Goal: Task Accomplishment & Management: Manage account settings

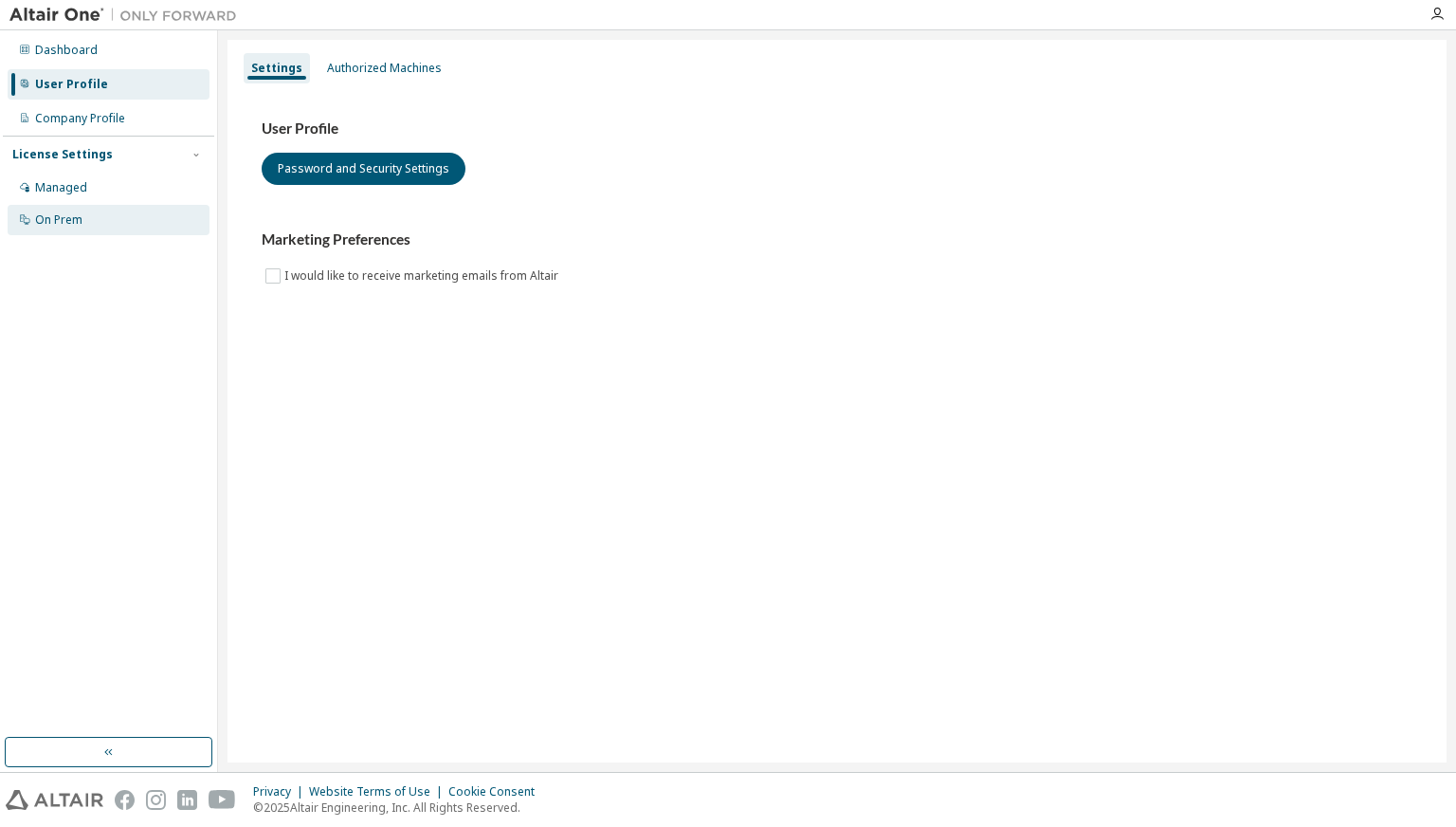
click at [118, 214] on div "On Prem" at bounding box center [109, 219] width 202 height 30
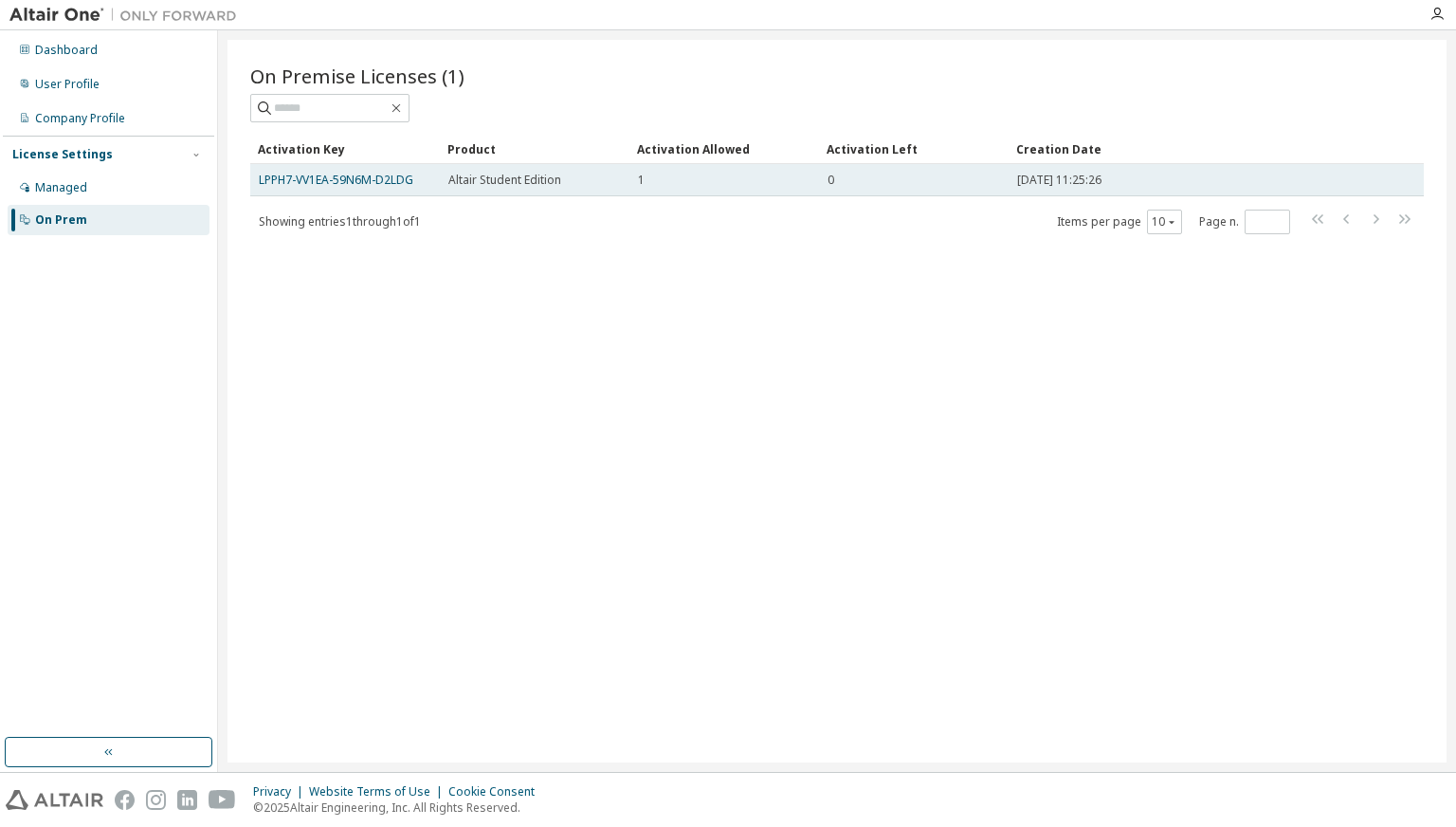
click at [439, 180] on td "LPPH7-VV1EA-59N6M-D2LDG" at bounding box center [345, 180] width 189 height 32
drag, startPoint x: 530, startPoint y: 181, endPoint x: 448, endPoint y: 170, distance: 82.7
click at [448, 170] on td "Altair Student Edition" at bounding box center [535, 180] width 189 height 32
click at [412, 180] on link "LPPH7-VV1EA-59N6M-D2LDG" at bounding box center [336, 180] width 155 height 16
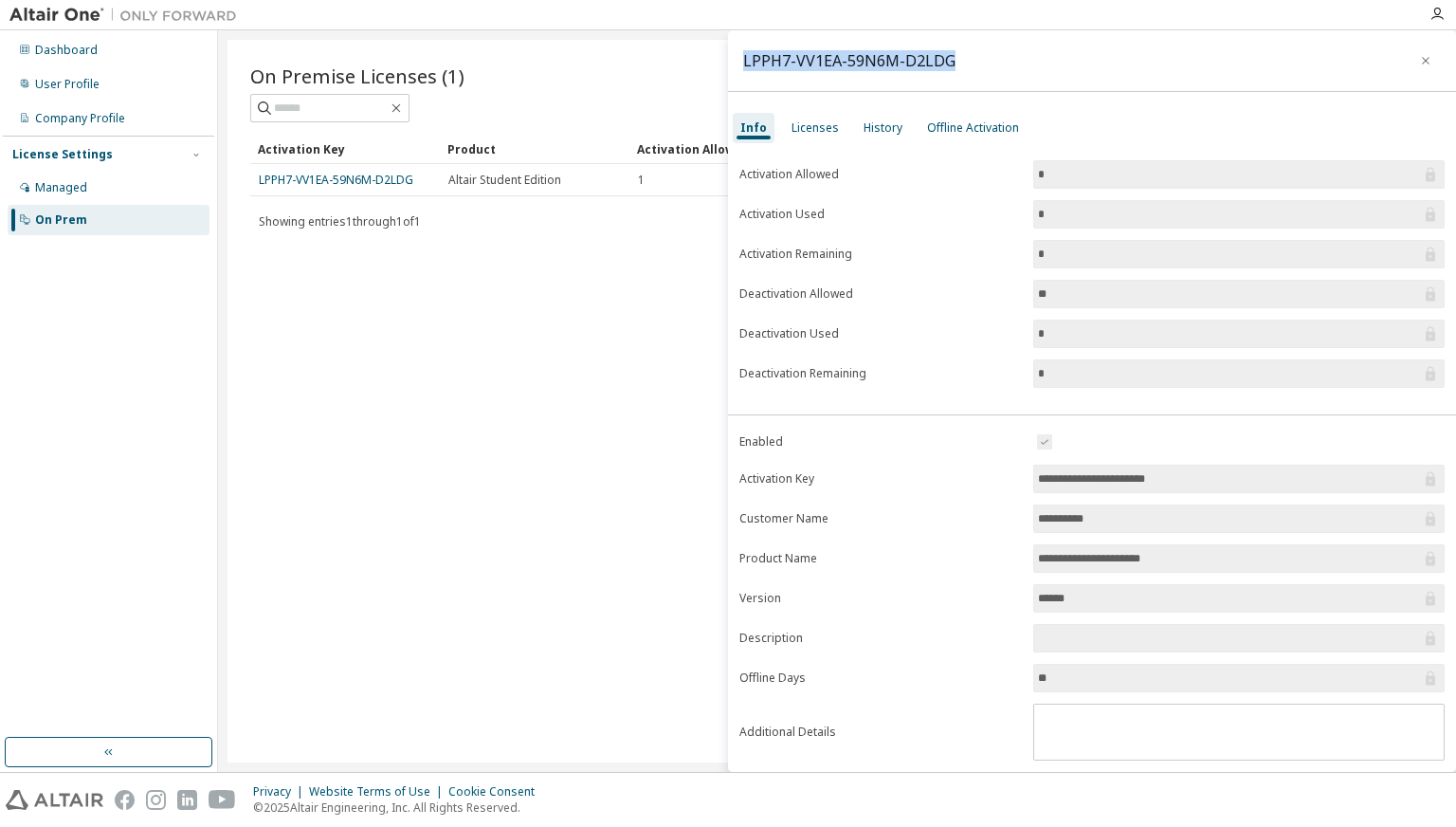
drag, startPoint x: 952, startPoint y: 63, endPoint x: 745, endPoint y: 62, distance: 207.0
click at [745, 62] on div "LPPH7-VV1EA-59N6M-D2LDG" at bounding box center [1092, 61] width 728 height 62
copy div "LPPH7-VV1EA-59N6M-D2LDG"
click at [418, 414] on div "On Premise Licenses (1) Clear Load Save Save As Field Operator Value Select fil…" at bounding box center [837, 401] width 1220 height 723
drag, startPoint x: 146, startPoint y: 67, endPoint x: 157, endPoint y: 58, distance: 14.2
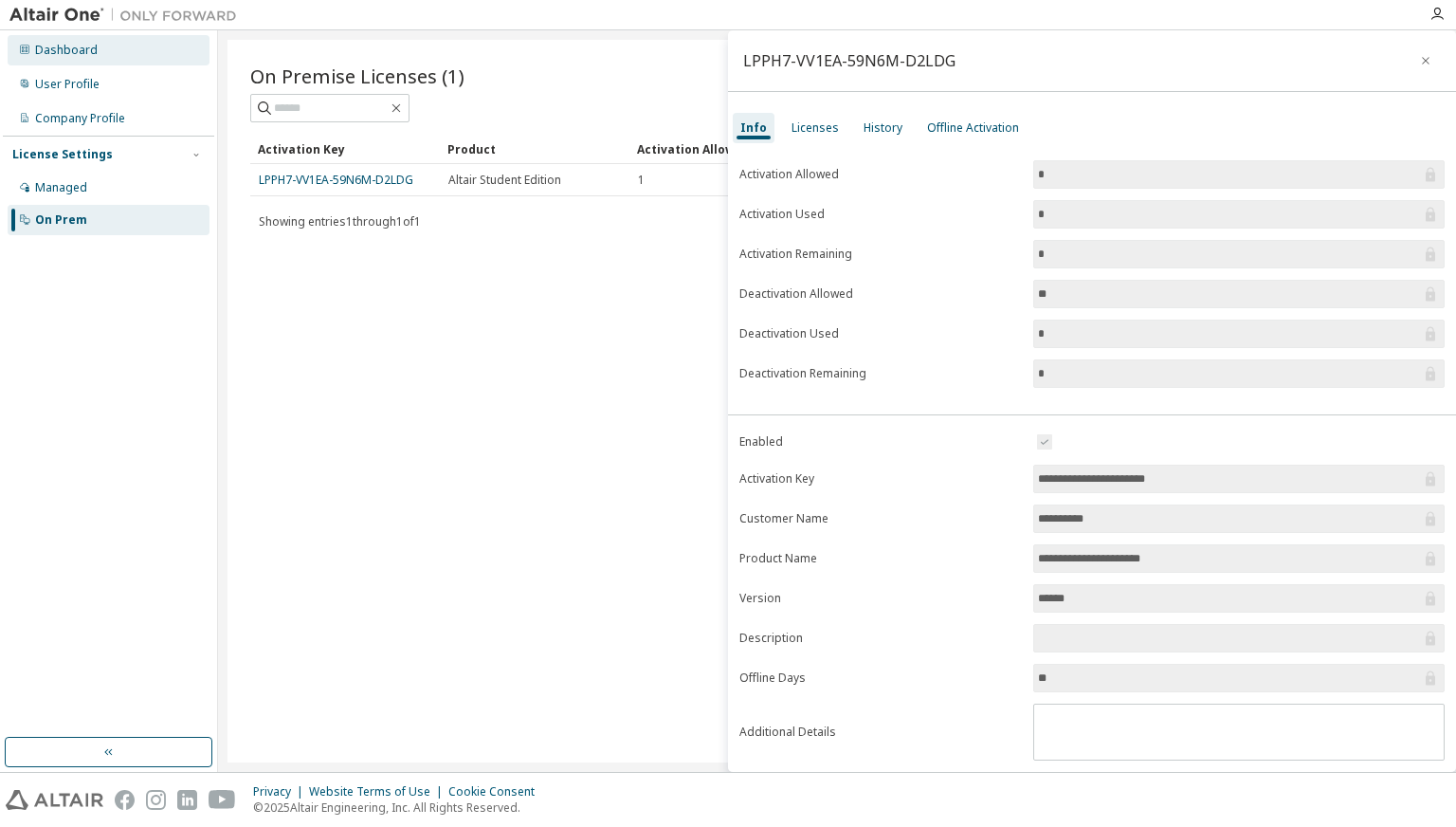
click at [157, 58] on div "Dashboard User Profile Company Profile License Settings Managed On Prem" at bounding box center [109, 135] width 211 height 204
click at [157, 58] on div "Dashboard" at bounding box center [109, 50] width 202 height 30
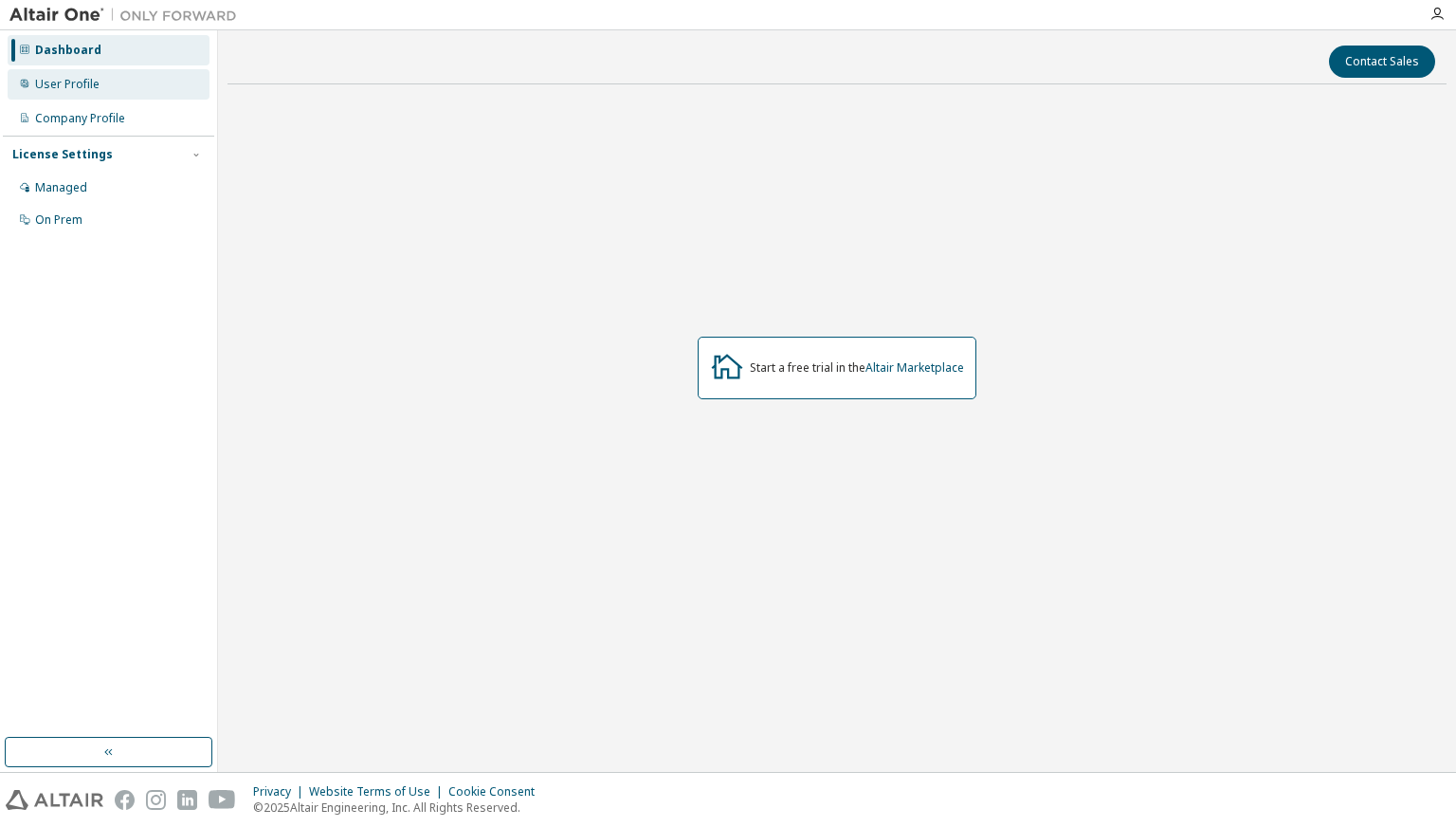
click at [137, 88] on div "User Profile" at bounding box center [109, 84] width 202 height 30
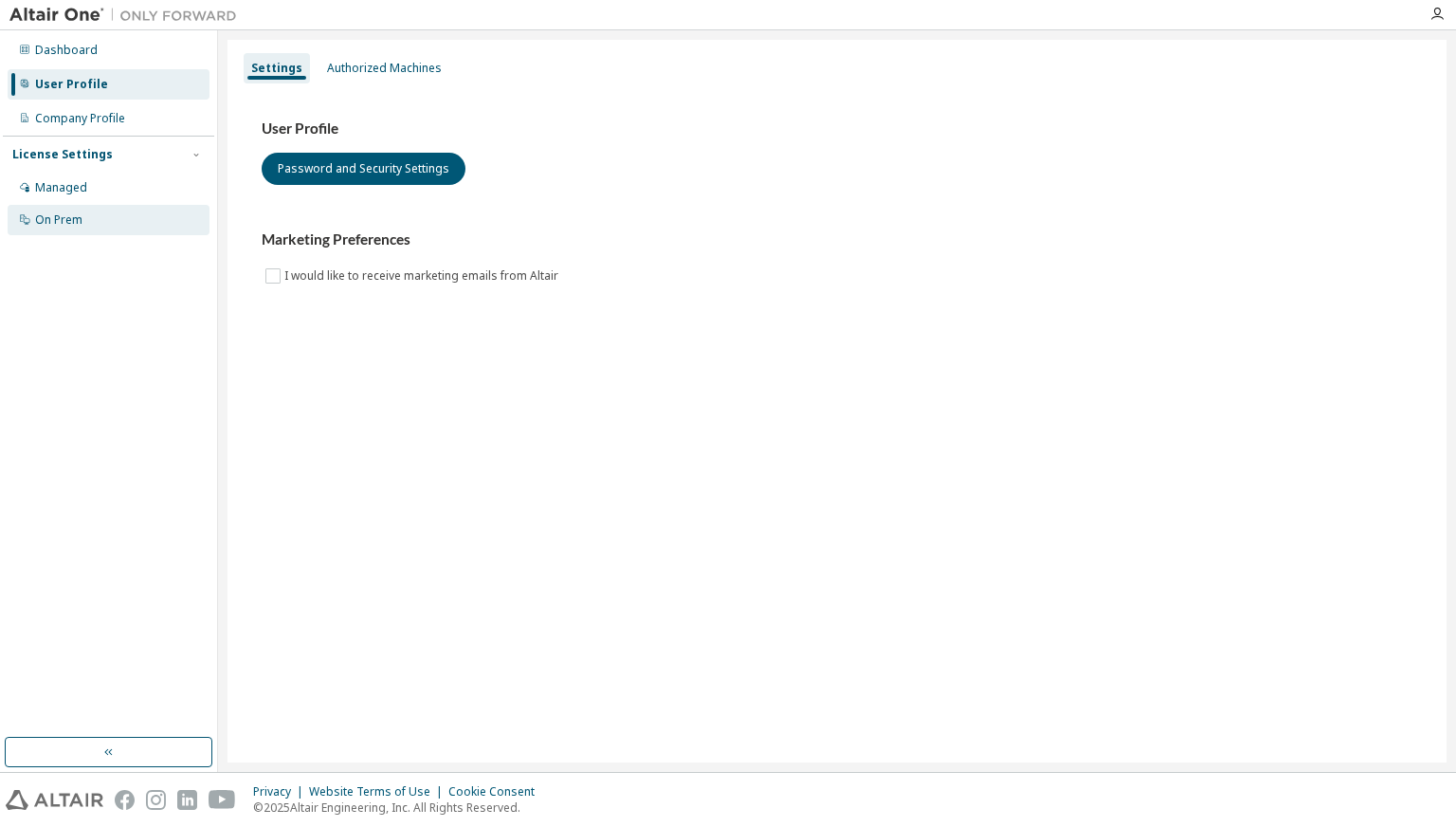
click at [135, 234] on div "On Prem" at bounding box center [109, 219] width 202 height 30
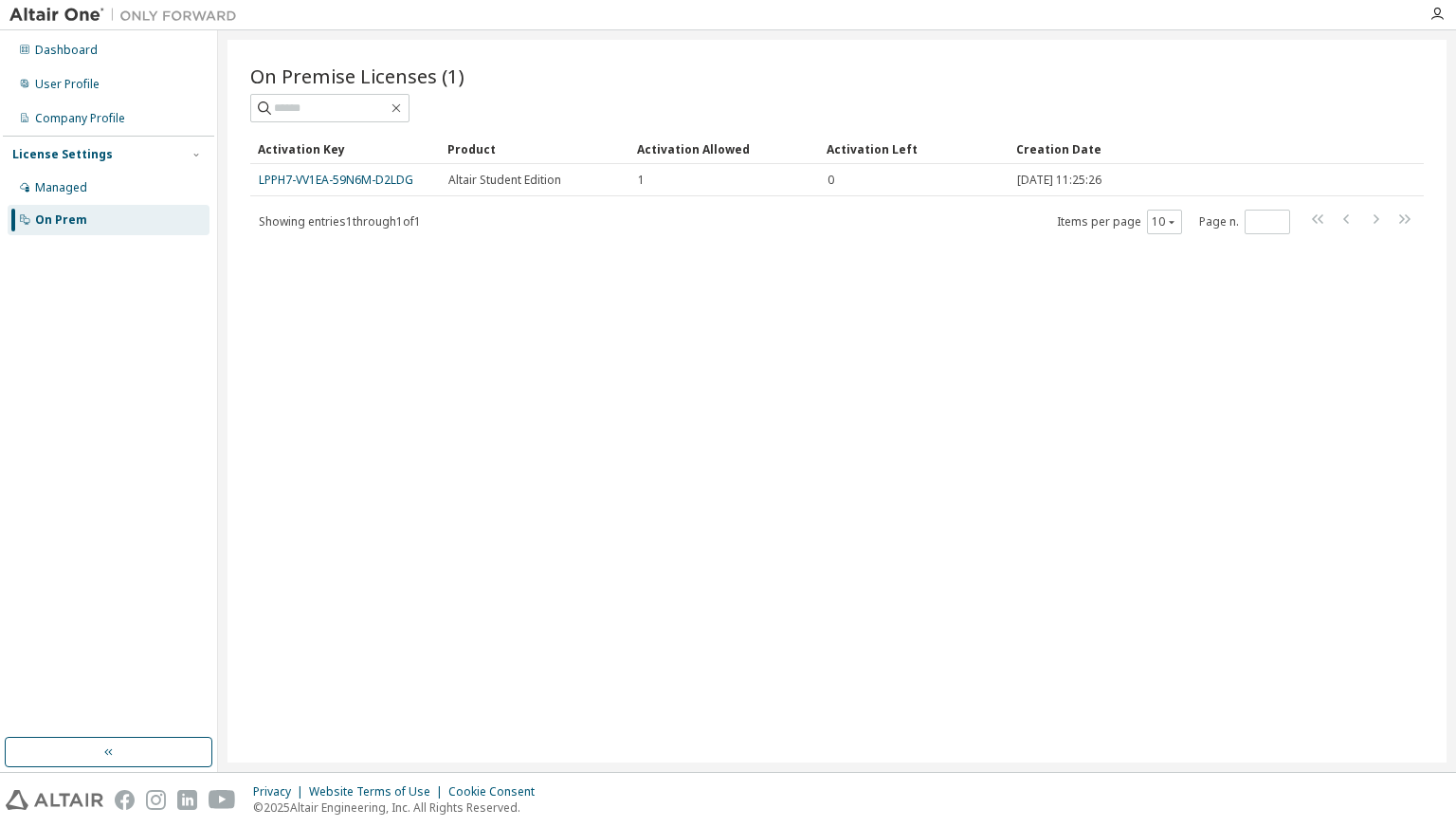
click at [445, 303] on div "On Premise Licenses (1) Clear Load Save Save As Field Operator Value Select fil…" at bounding box center [837, 401] width 1220 height 723
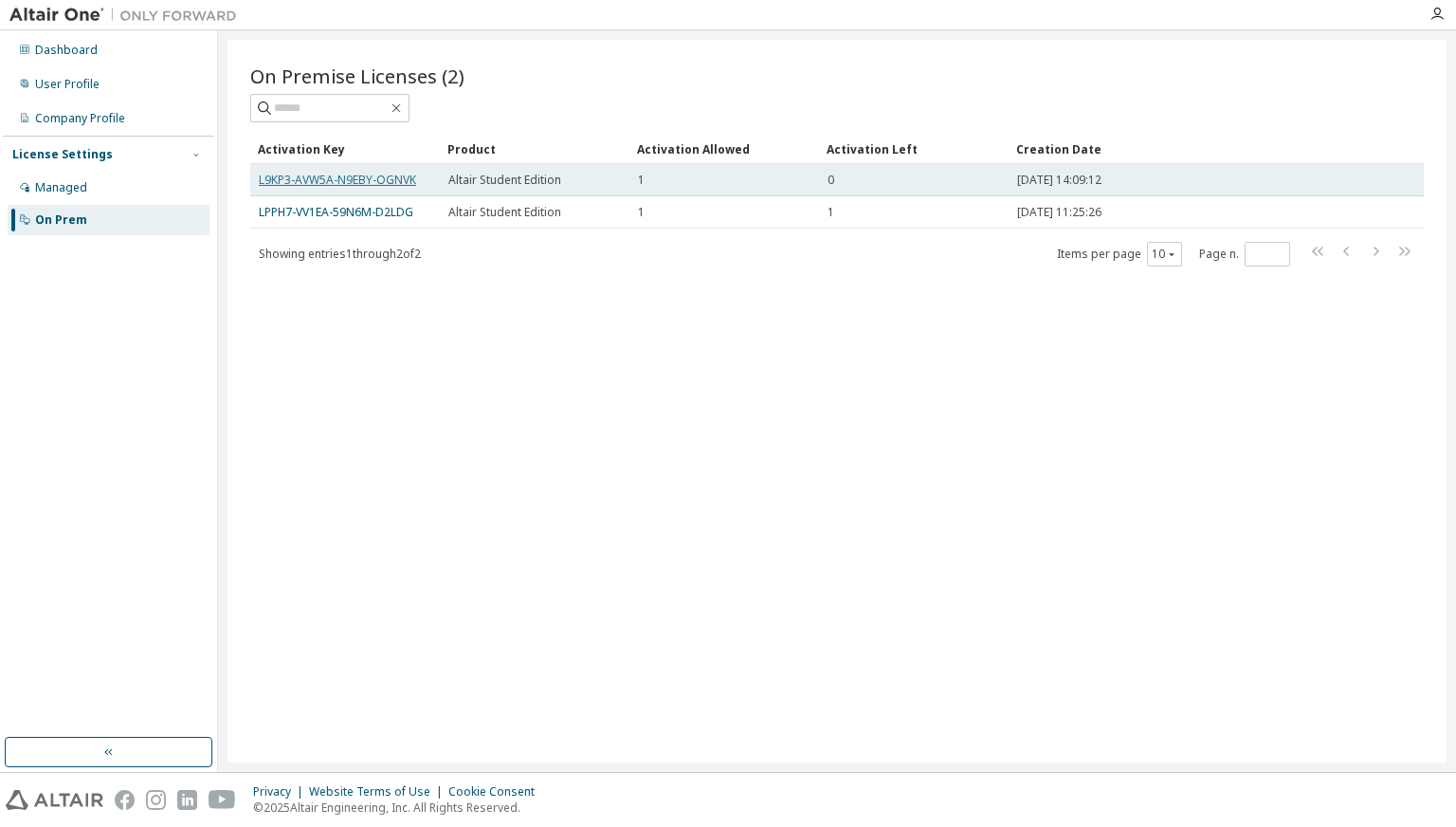
click at [382, 176] on link "L9KP3-AVW5A-N9EBY-OGNVK" at bounding box center [338, 180] width 158 height 16
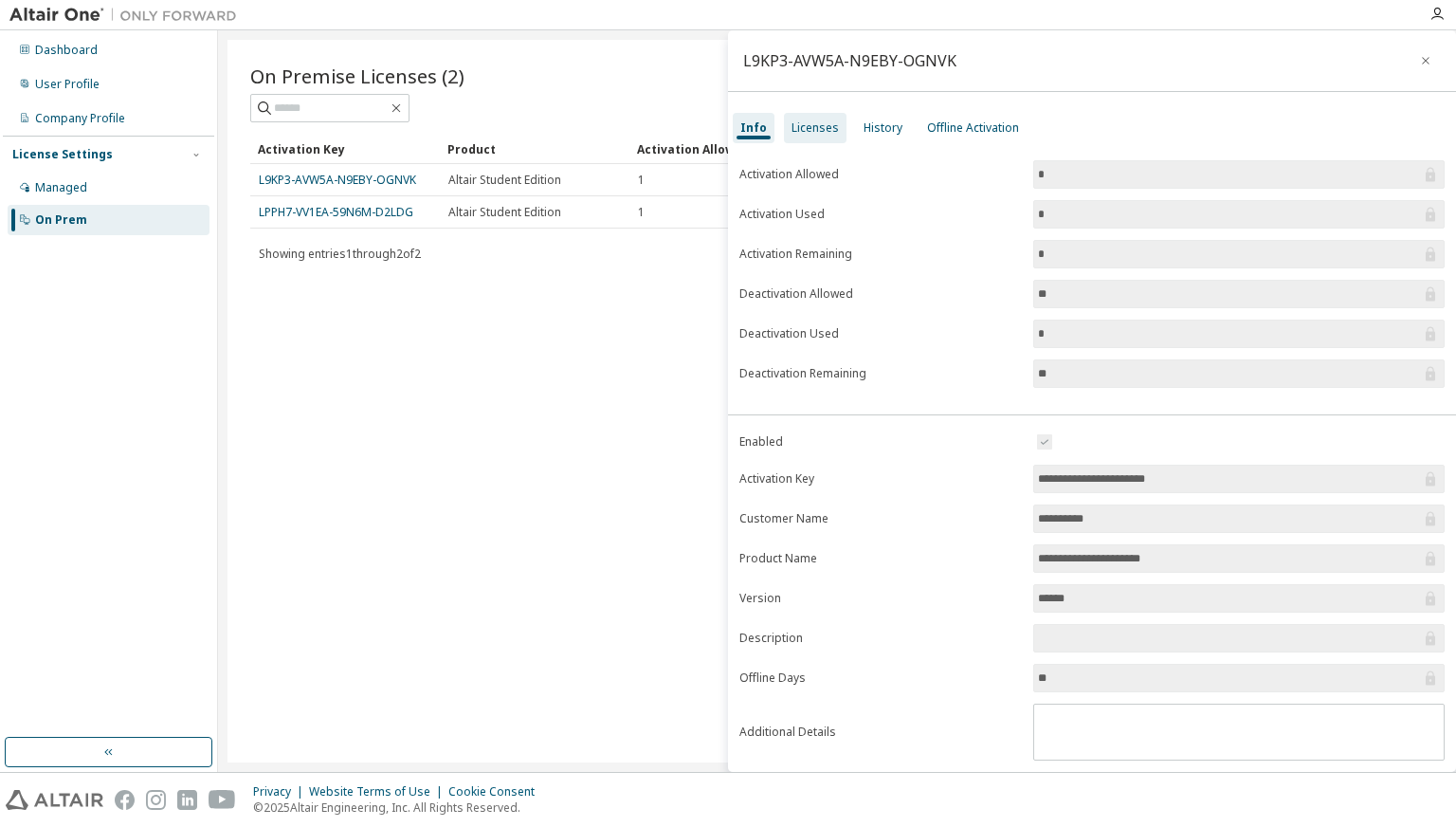
click at [804, 126] on div "Licenses" at bounding box center [816, 128] width 48 height 15
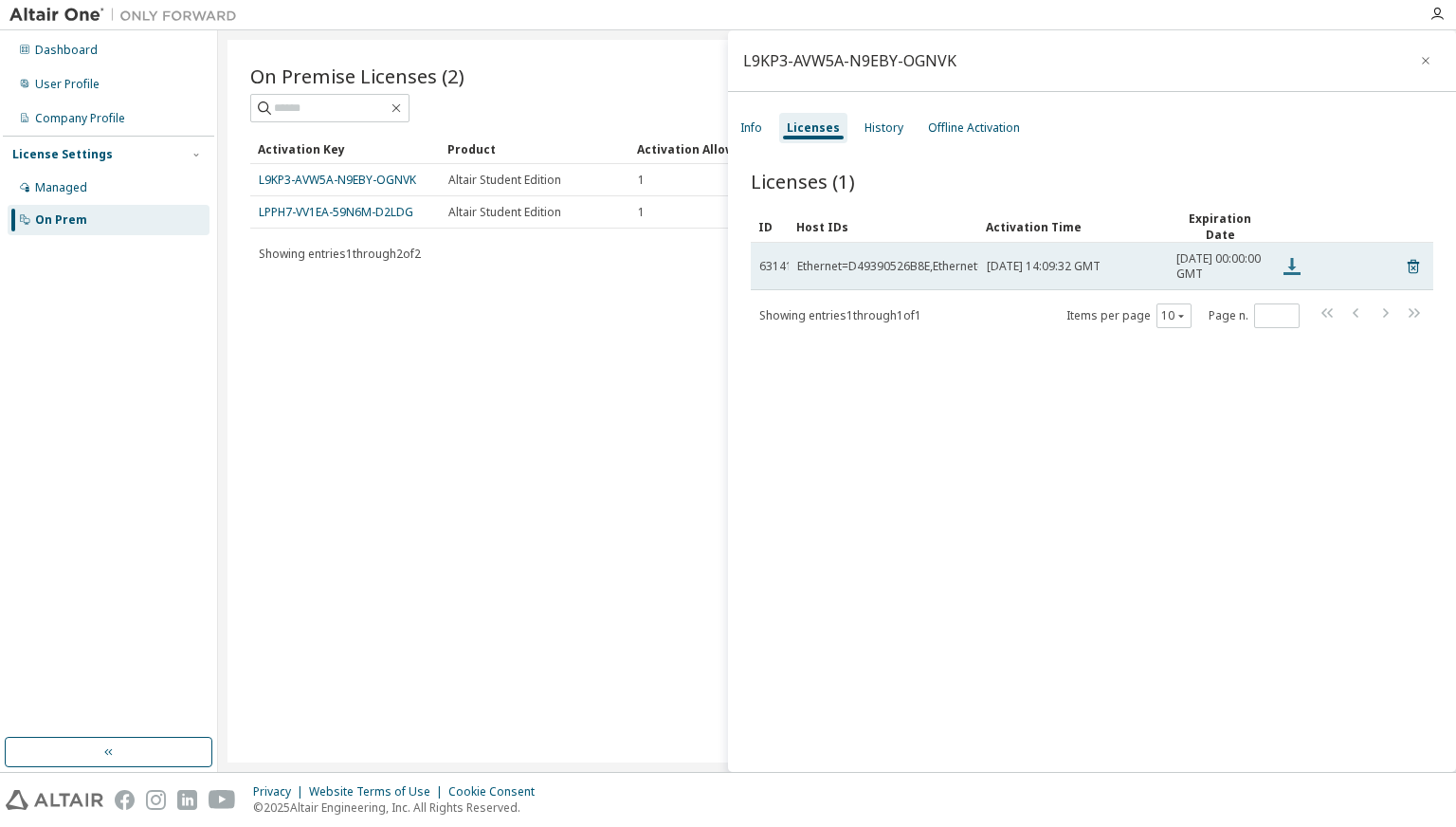
click at [1285, 274] on icon at bounding box center [1292, 266] width 23 height 23
